Goal: Task Accomplishment & Management: Complete application form

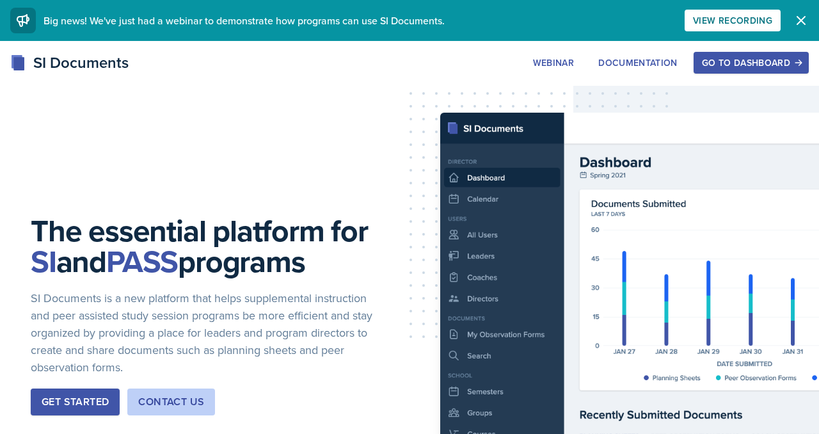
click at [737, 68] on div "Go to Dashboard" at bounding box center [751, 63] width 99 height 10
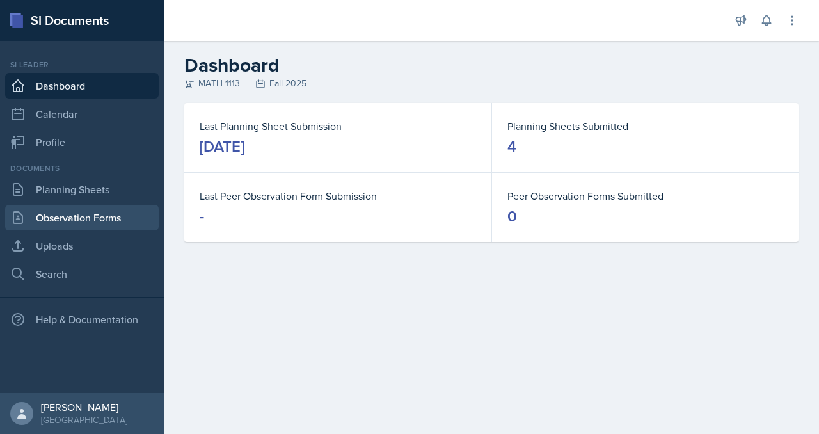
scroll to position [15, 0]
click at [68, 230] on link "Observation Forms" at bounding box center [82, 218] width 154 height 26
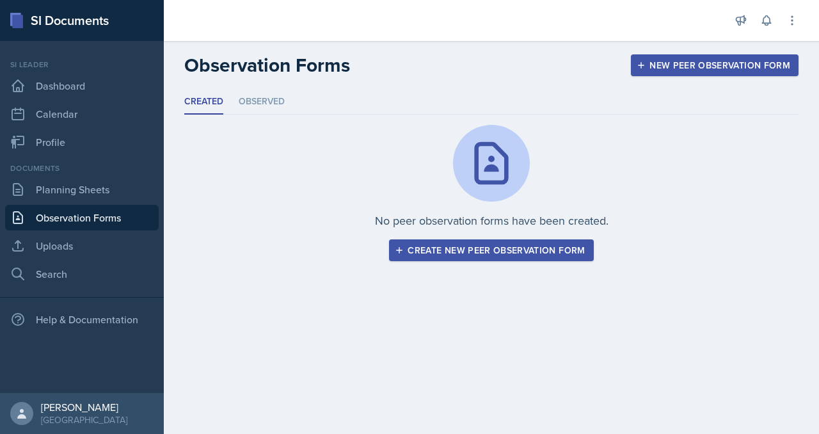
click at [451, 255] on div "Create new peer observation form" at bounding box center [491, 250] width 188 height 10
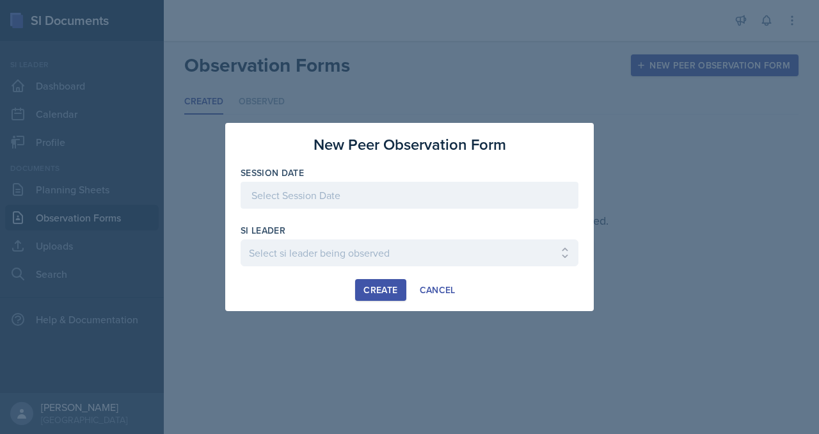
click at [320, 195] on div at bounding box center [410, 195] width 338 height 27
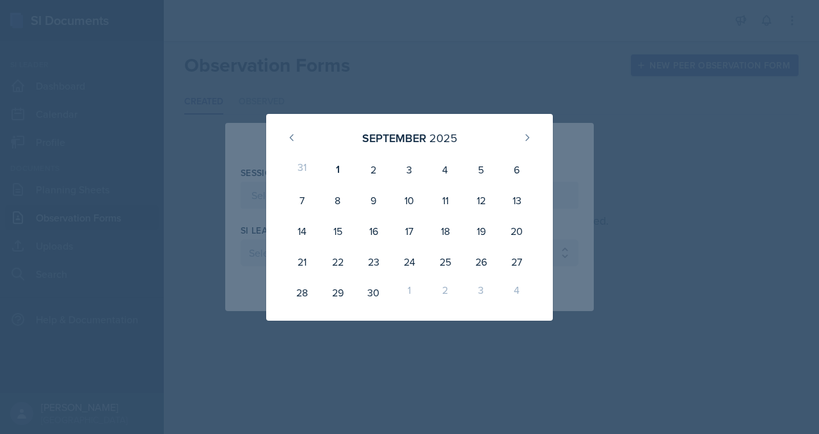
click at [656, 160] on div at bounding box center [409, 217] width 819 height 434
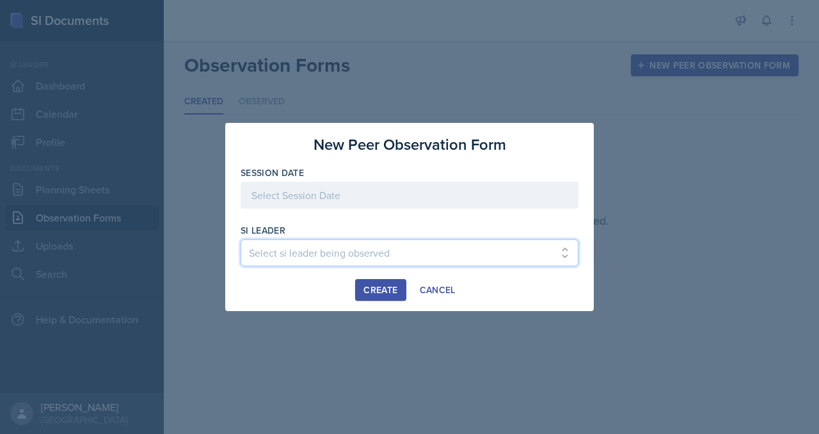
click at [332, 266] on select "Select si leader being observed [PERSON_NAME] / PSYC 2500 / The Phantoms of The…" at bounding box center [410, 252] width 338 height 27
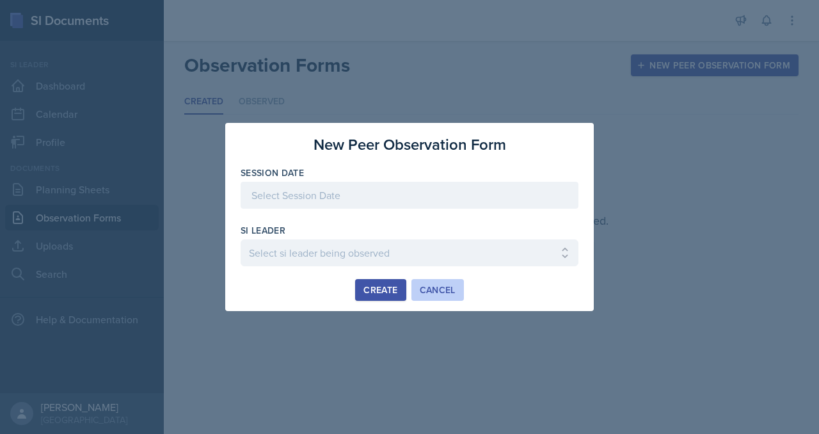
click at [435, 295] on div "Cancel" at bounding box center [438, 290] width 36 height 10
